Goal: Share content

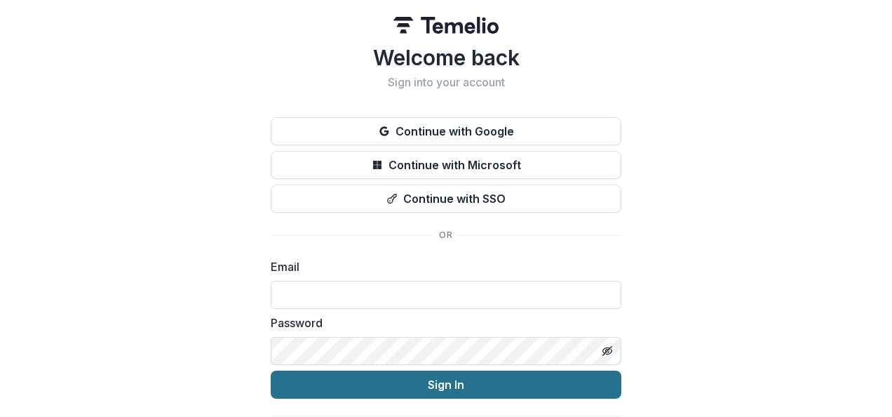
type input "**********"
click at [432, 383] on button "Sign In" at bounding box center [446, 384] width 351 height 28
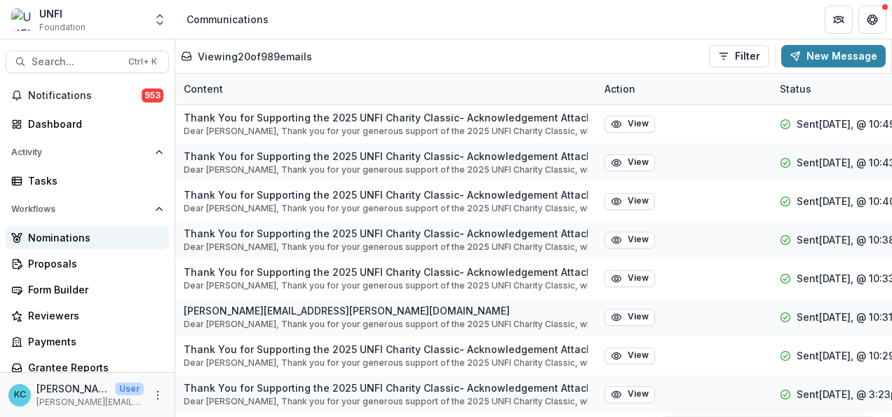
click at [89, 240] on div "Nominations" at bounding box center [93, 237] width 130 height 15
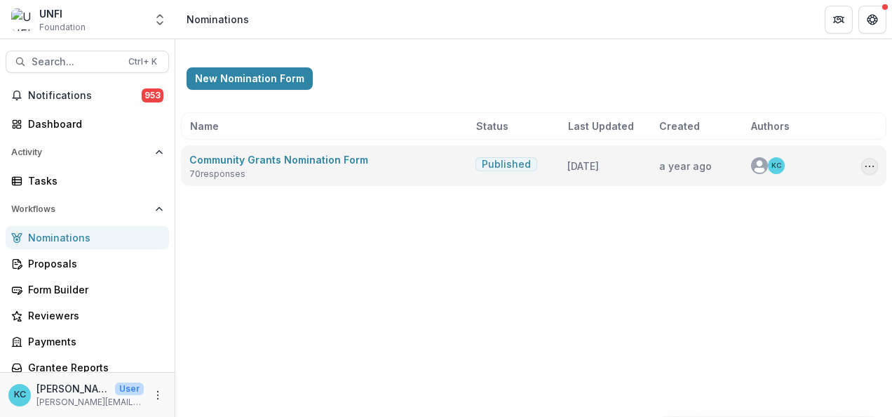
click at [866, 166] on icon "Options" at bounding box center [869, 166] width 11 height 11
click at [801, 180] on div "Copy Public Link Edit View Responses Archive" at bounding box center [799, 229] width 157 height 100
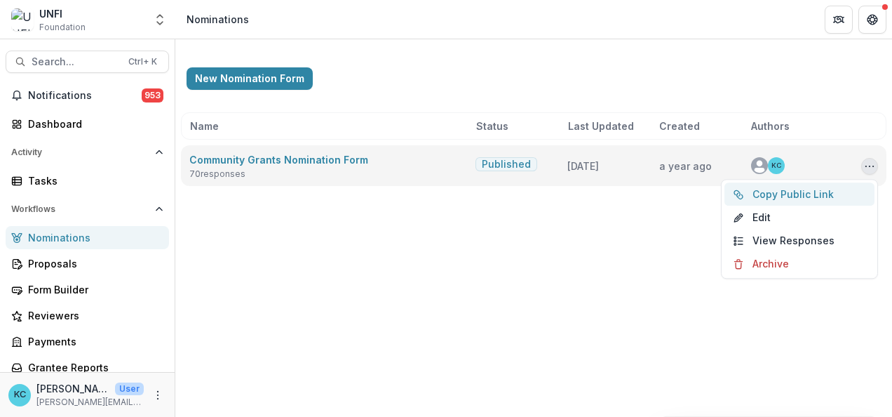
click at [788, 188] on button "Copy Public Link" at bounding box center [800, 193] width 150 height 23
